Goal: Task Accomplishment & Management: Manage account settings

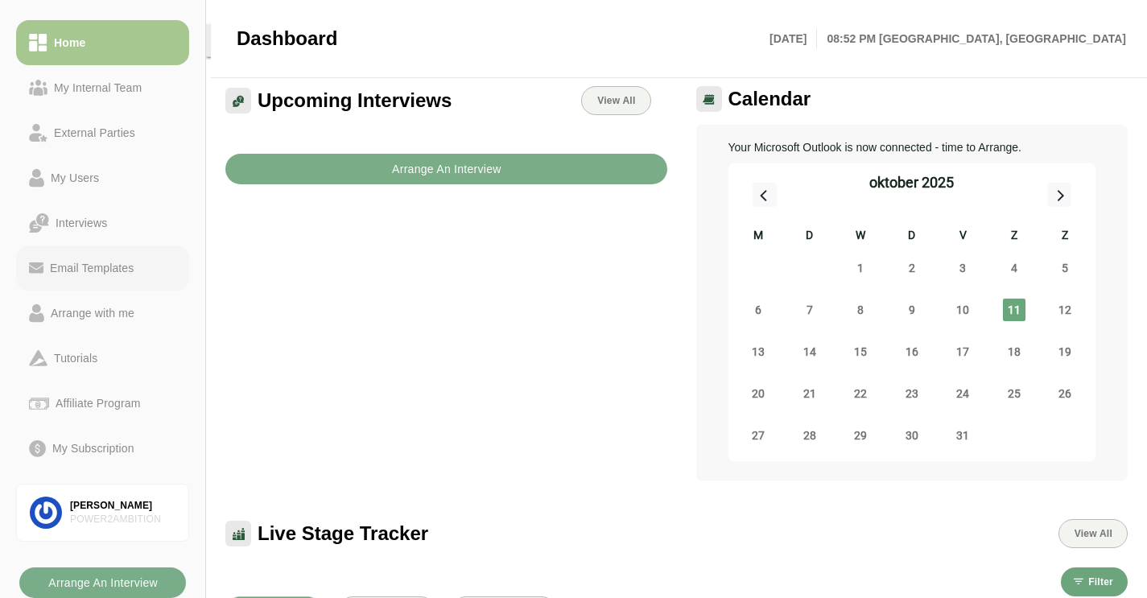
scroll to position [56, 0]
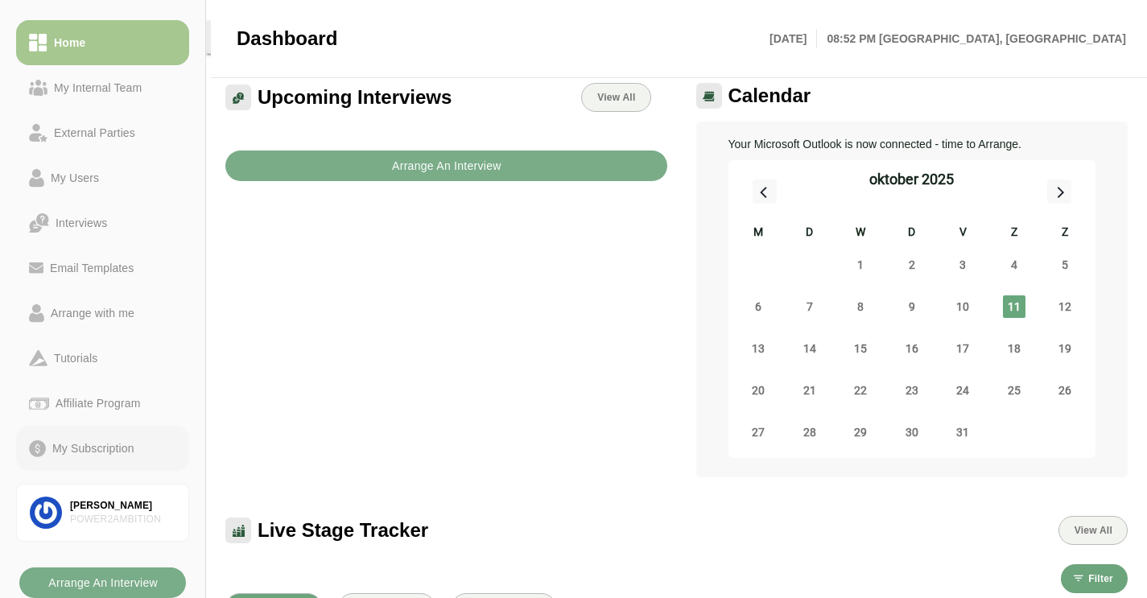
click at [89, 451] on div "My Subscription" at bounding box center [93, 448] width 95 height 19
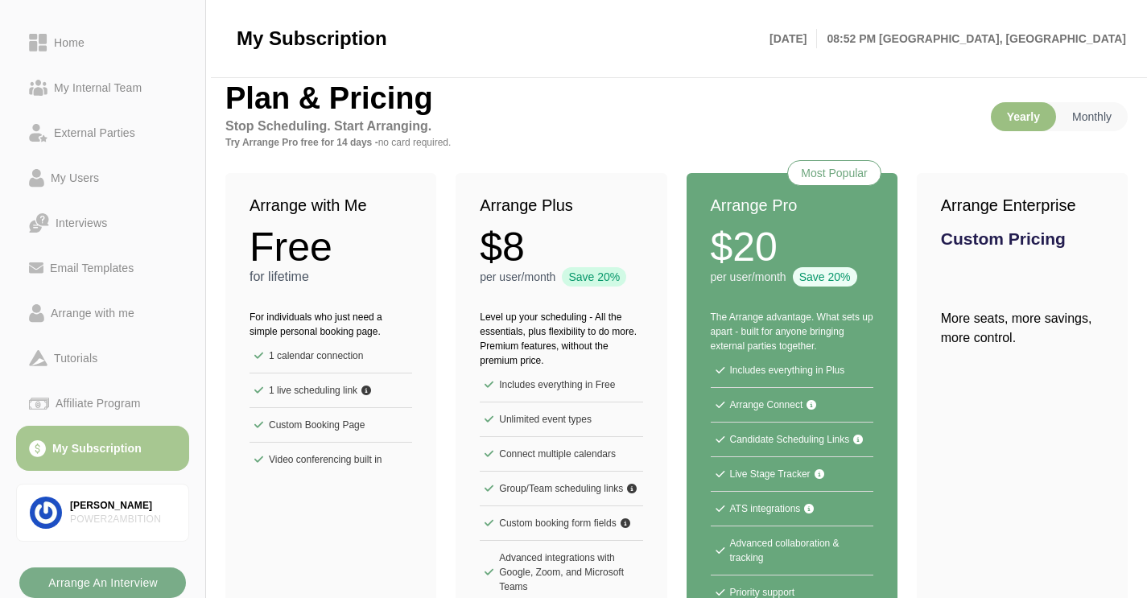
scroll to position [119, 0]
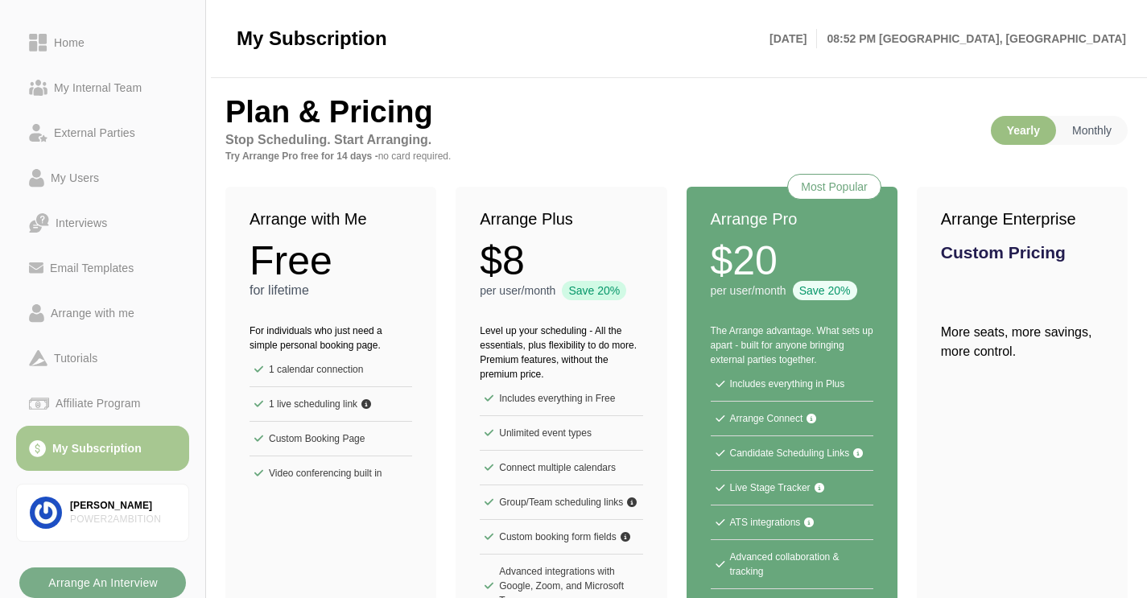
scroll to position [119, 0]
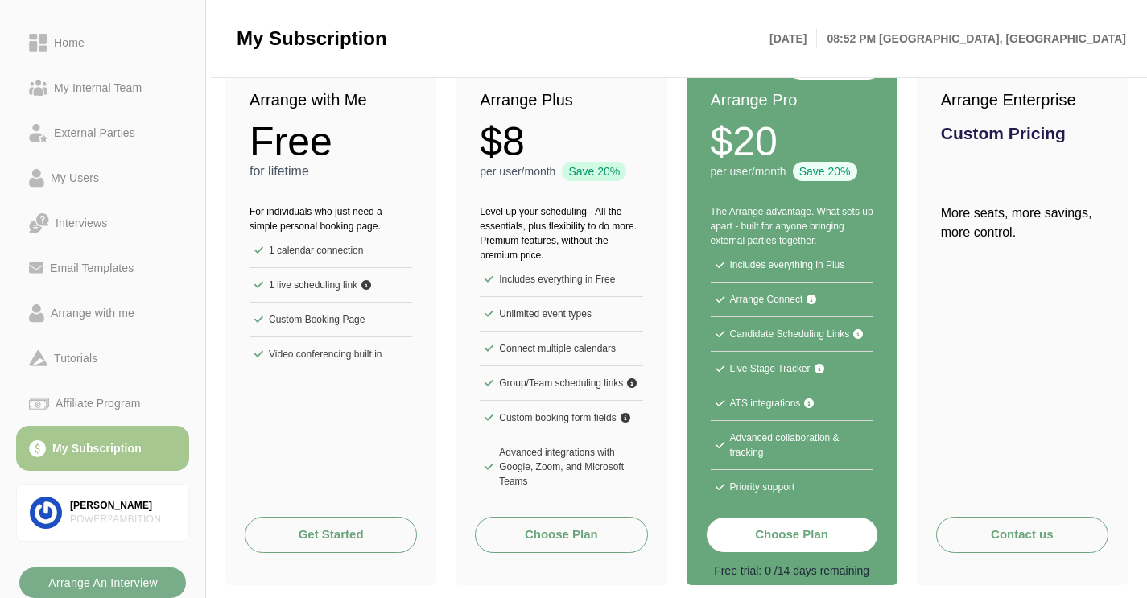
click at [327, 537] on link "Get Started" at bounding box center [331, 535] width 172 height 36
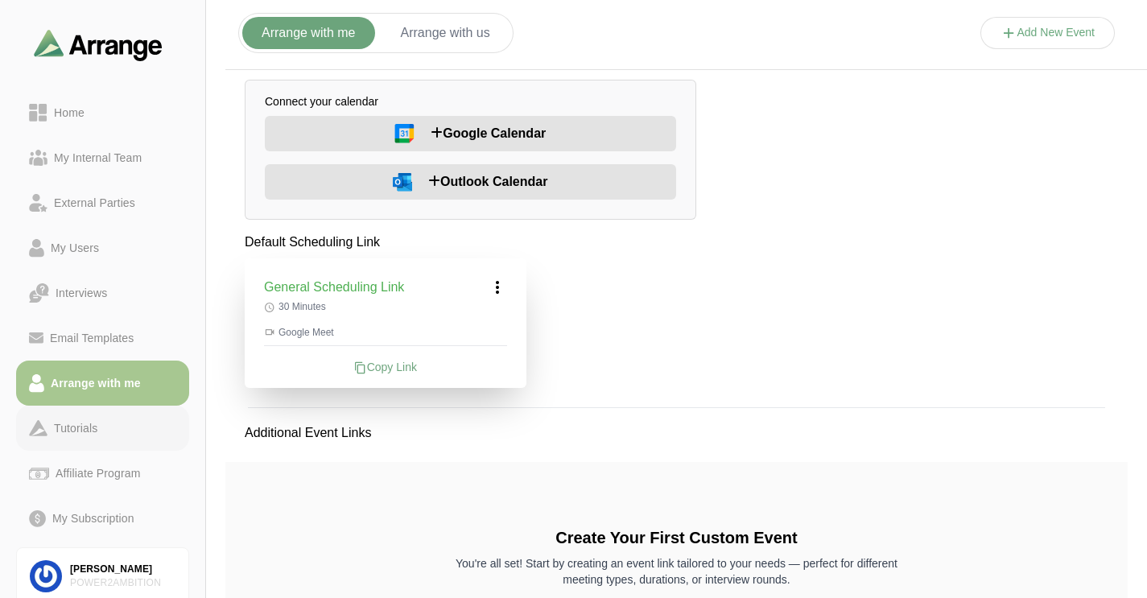
scroll to position [57, 0]
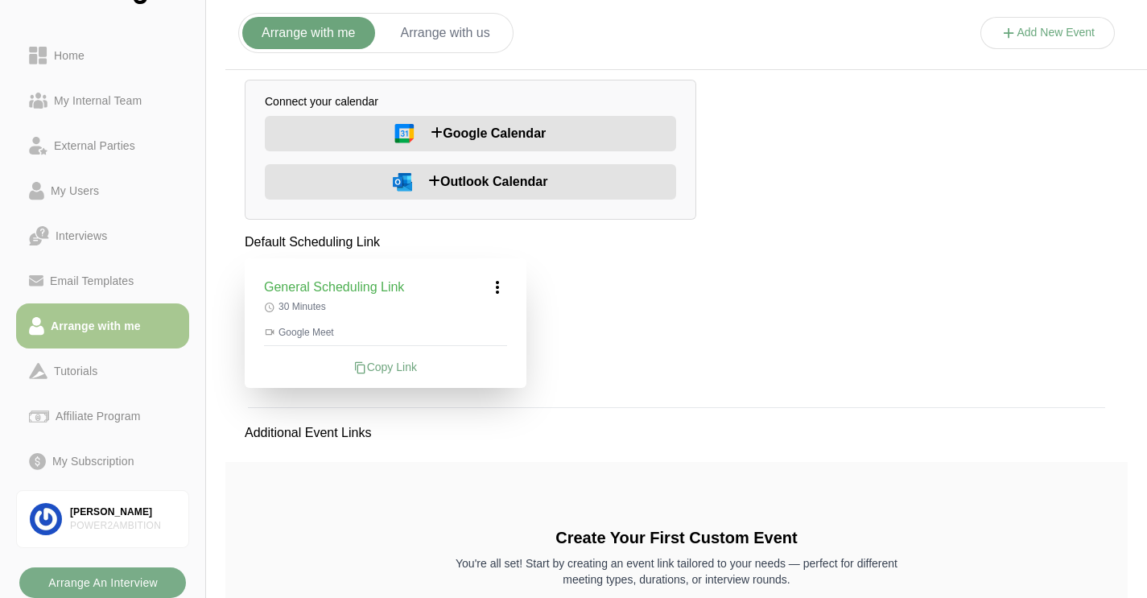
click at [984, 200] on div "Arrange with me Arrange with us Add New Event Connect your calendar Google Cale…" at bounding box center [676, 367] width 941 height 723
click at [70, 53] on div "Home" at bounding box center [68, 55] width 43 height 19
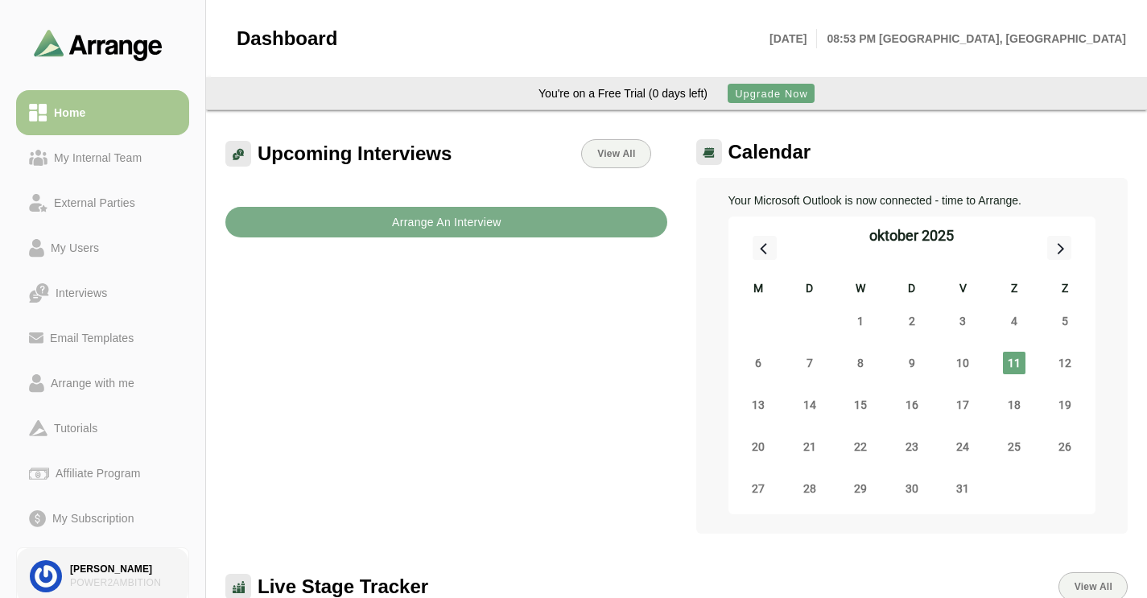
click at [101, 570] on div "[PERSON_NAME]" at bounding box center [122, 569] width 105 height 14
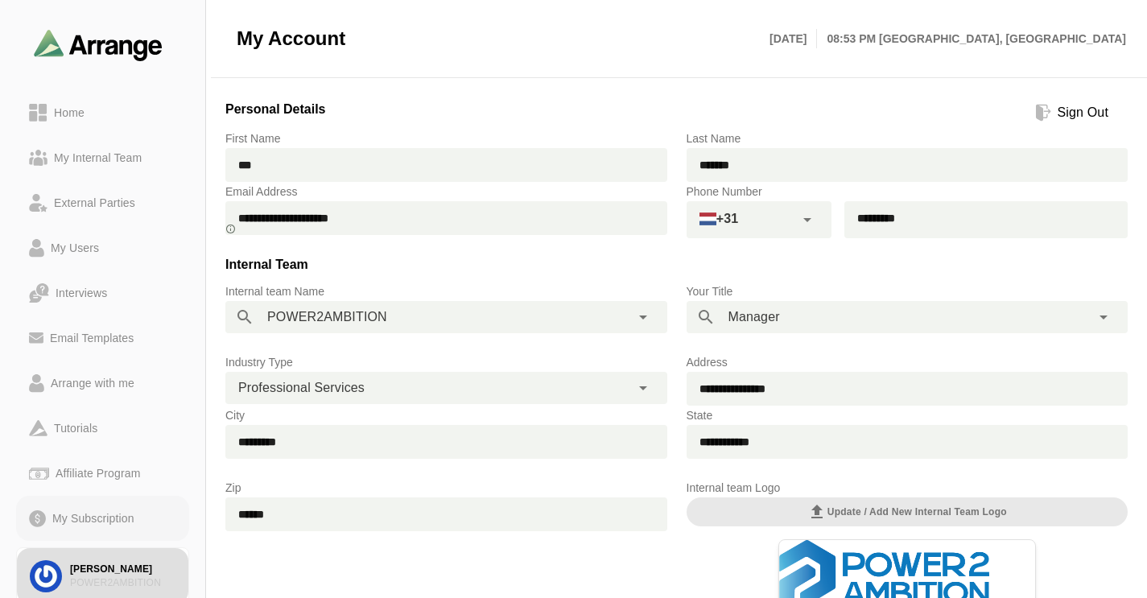
click at [93, 519] on div "My Subscription" at bounding box center [93, 518] width 95 height 19
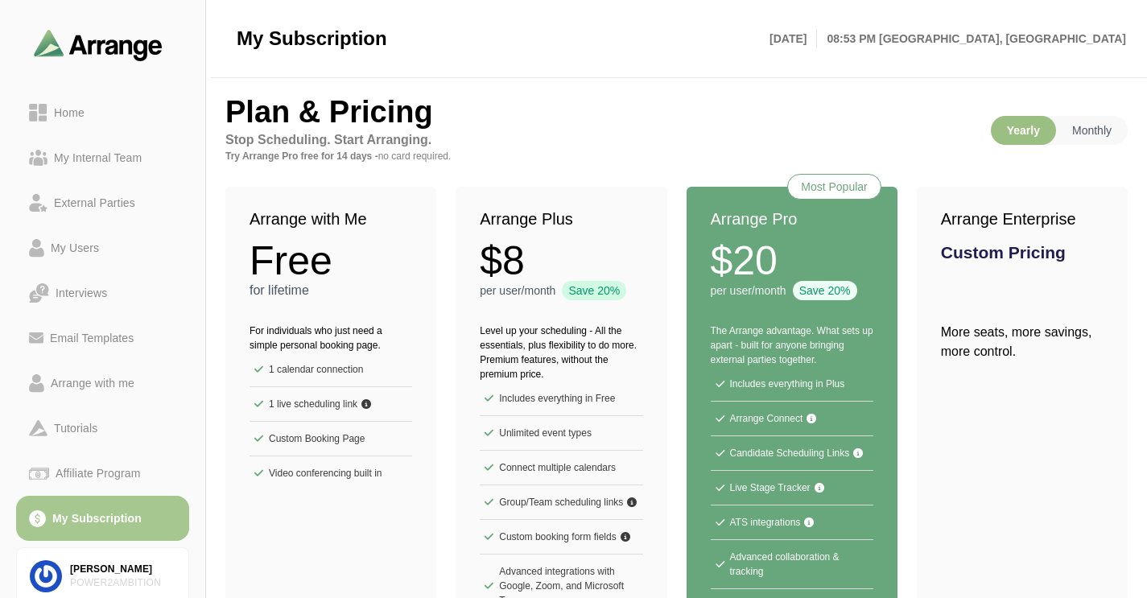
scroll to position [119, 0]
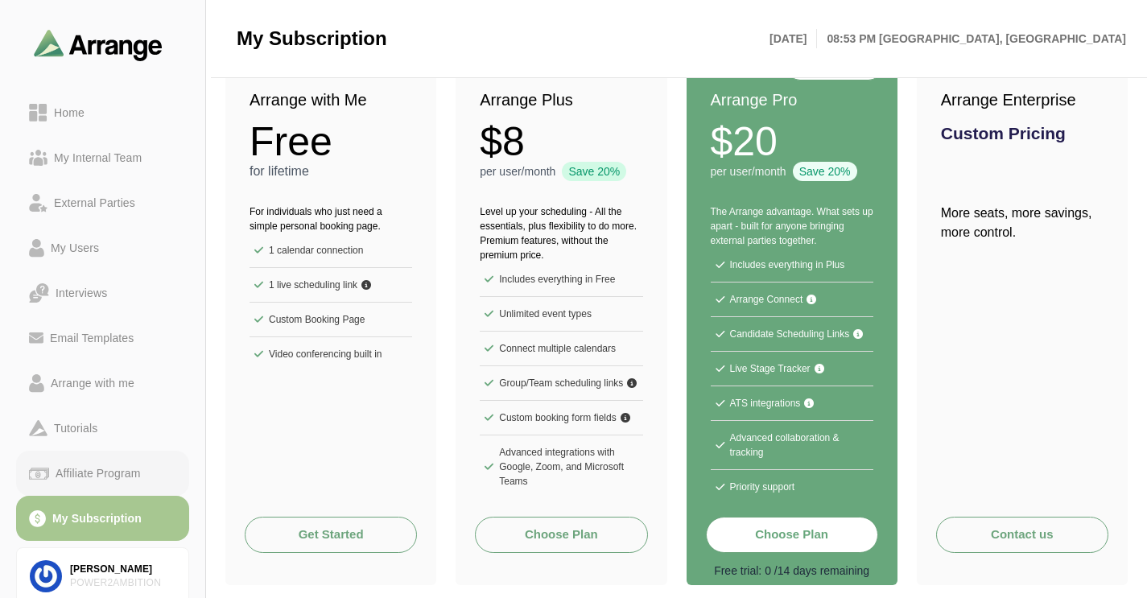
click at [83, 472] on div "Affiliate Program" at bounding box center [97, 472] width 97 height 19
